Goal: Use online tool/utility: Utilize a website feature to perform a specific function

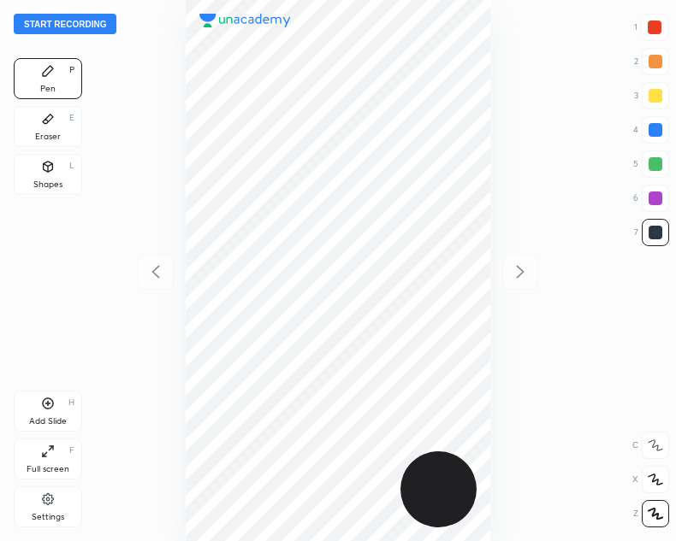
scroll to position [541, 402]
click at [100, 23] on button "Start recording" at bounding box center [65, 24] width 103 height 21
drag, startPoint x: 653, startPoint y: 22, endPoint x: 558, endPoint y: 71, distance: 106.7
click at [651, 26] on div at bounding box center [654, 28] width 14 height 14
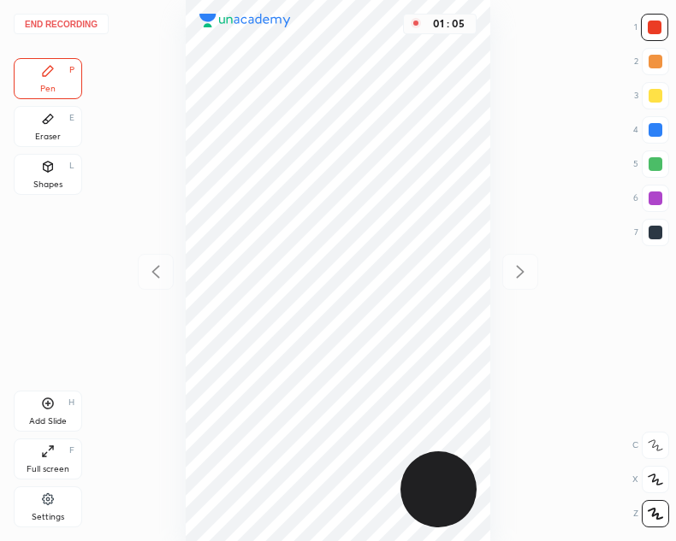
click at [653, 123] on div at bounding box center [655, 130] width 14 height 14
click at [56, 402] on div "Add Slide H" at bounding box center [48, 411] width 68 height 41
click at [154, 269] on icon at bounding box center [155, 272] width 21 height 21
click at [656, 22] on div at bounding box center [654, 28] width 14 height 14
drag, startPoint x: 657, startPoint y: 130, endPoint x: 560, endPoint y: 126, distance: 96.7
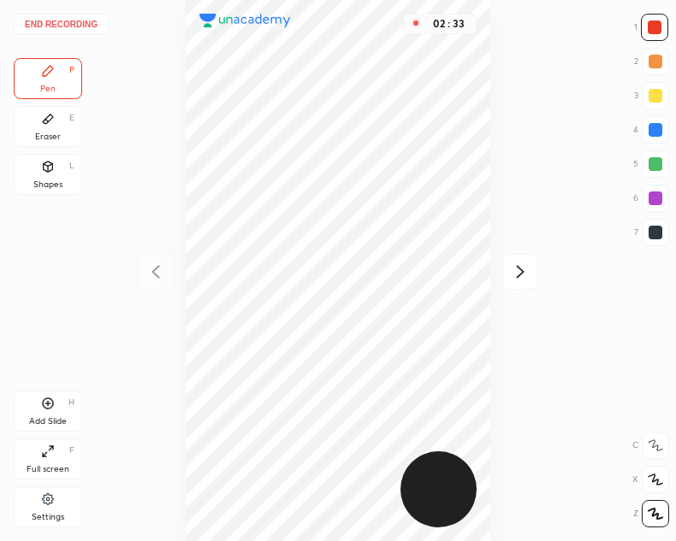
click at [655, 130] on div at bounding box center [655, 130] width 14 height 14
click at [60, 21] on button "End recording" at bounding box center [61, 24] width 95 height 21
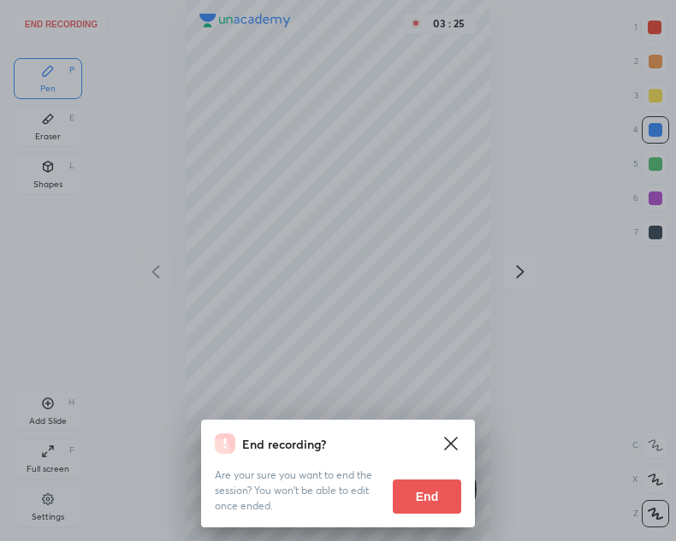
click at [418, 489] on button "End" at bounding box center [427, 497] width 68 height 34
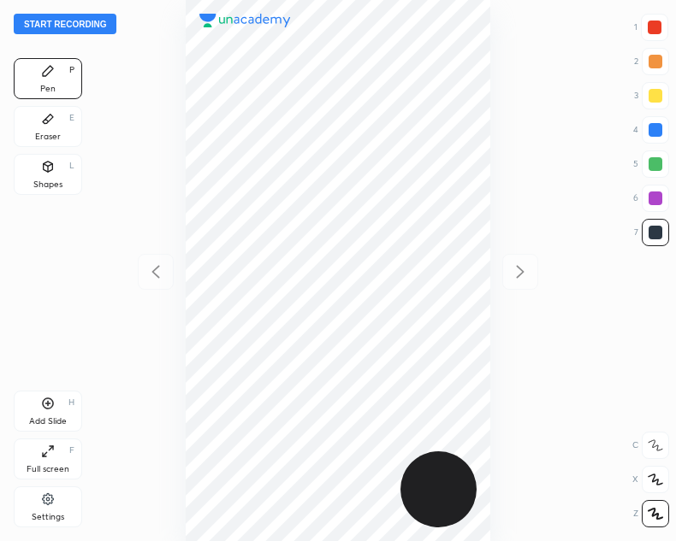
scroll to position [541, 402]
